Goal: Answer question/provide support: Answer question/provide support

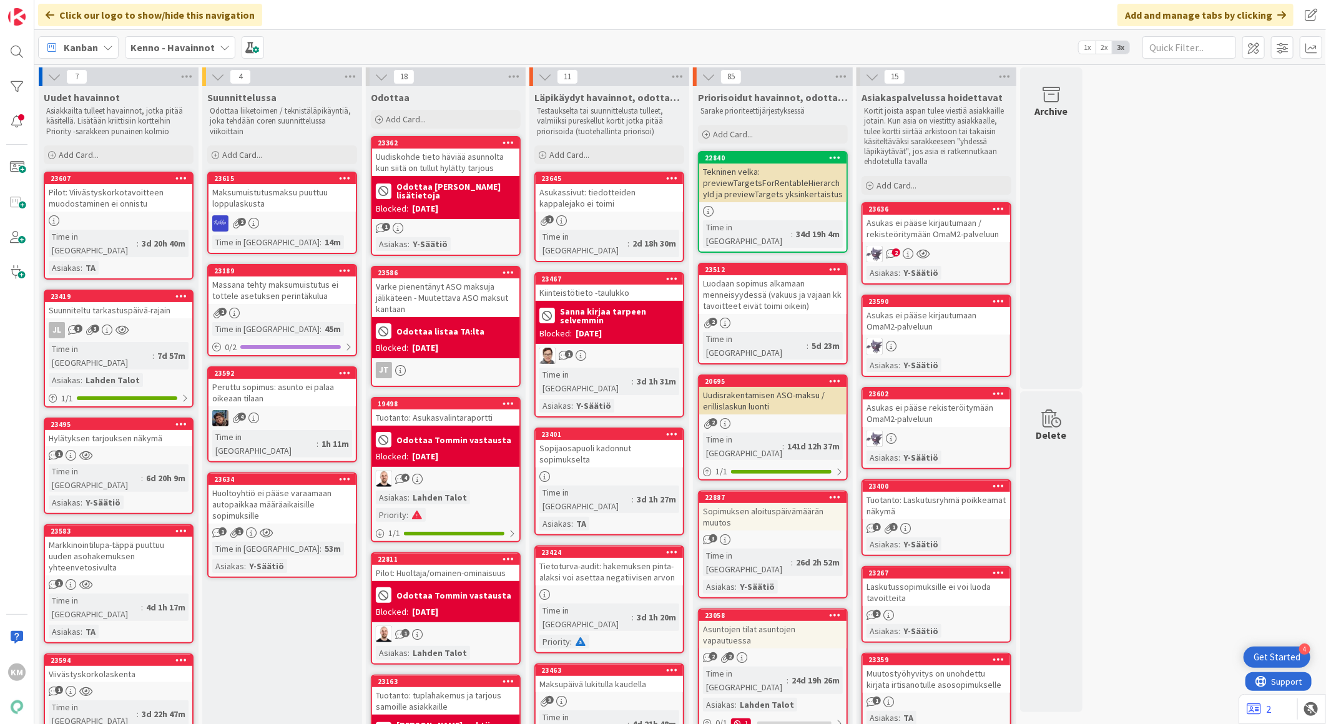
click at [962, 229] on div "Asukas ei pääse kirjautumaan / rekisteöritymään OmaM2-palveluun" at bounding box center [936, 228] width 147 height 27
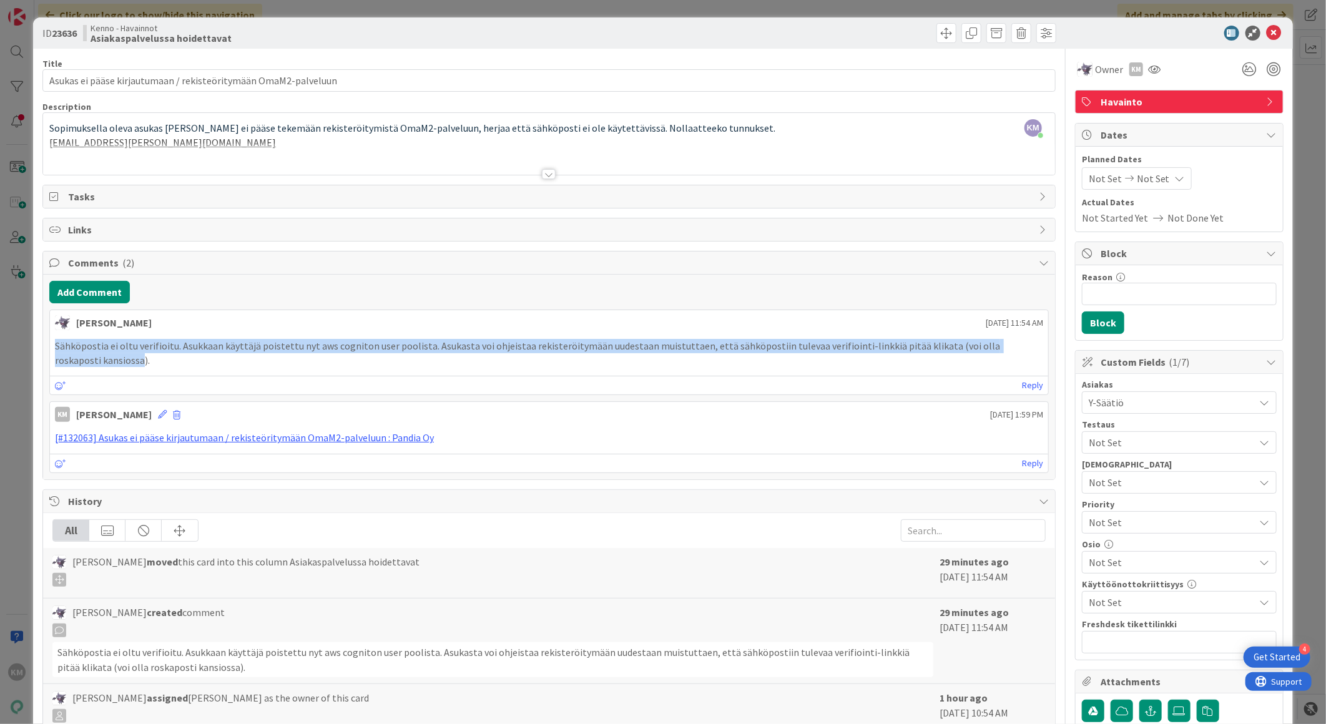
drag, startPoint x: 54, startPoint y: 345, endPoint x: 95, endPoint y: 356, distance: 42.7
click at [95, 356] on div "Sähköpostia ei oltu verifioitu. Asukkaan käyttäjä poistettu nyt aws cogniton us…" at bounding box center [549, 353] width 998 height 38
copy p "Sähköpostia ei oltu verifioitu. Asukkaan käyttäjä poistettu nyt aws cogniton us…"
click at [267, 440] on link "[#132063] Asukas ei pääse kirjautumaan / rekisteöritymään OmaM2-palveluun : Pan…" at bounding box center [244, 437] width 379 height 12
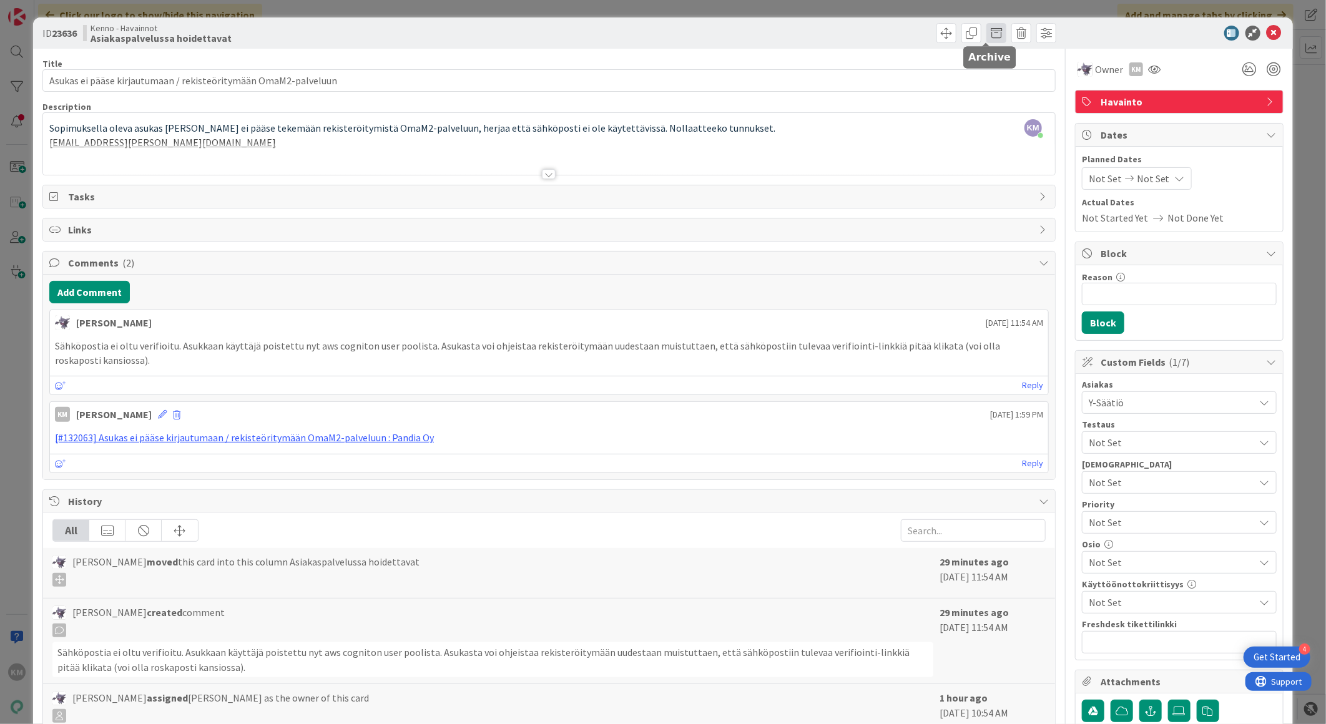
click at [987, 27] on span at bounding box center [996, 33] width 20 height 20
click at [993, 88] on button "Archive" at bounding box center [1017, 92] width 49 height 22
